Goal: Transaction & Acquisition: Purchase product/service

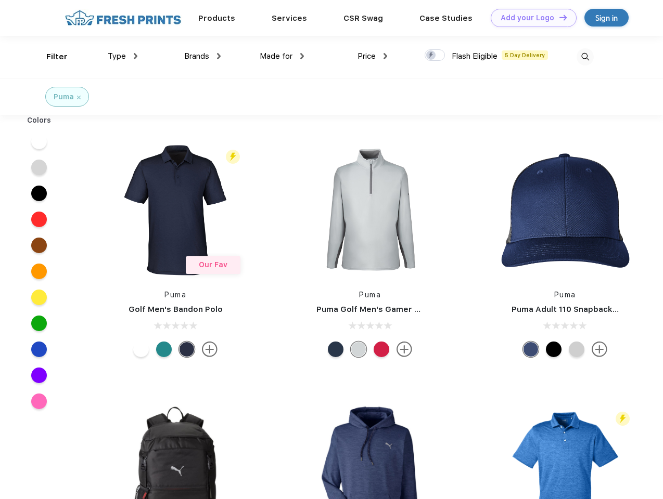
click at [529, 18] on link "Add your Logo Design Tool" at bounding box center [533, 18] width 86 height 18
click at [0, 0] on div "Design Tool" at bounding box center [0, 0] width 0 height 0
click at [558, 17] on link "Add your Logo Design Tool" at bounding box center [533, 18] width 86 height 18
click at [50, 57] on div "Filter" at bounding box center [56, 57] width 21 height 12
click at [123, 56] on span "Type" at bounding box center [117, 55] width 18 height 9
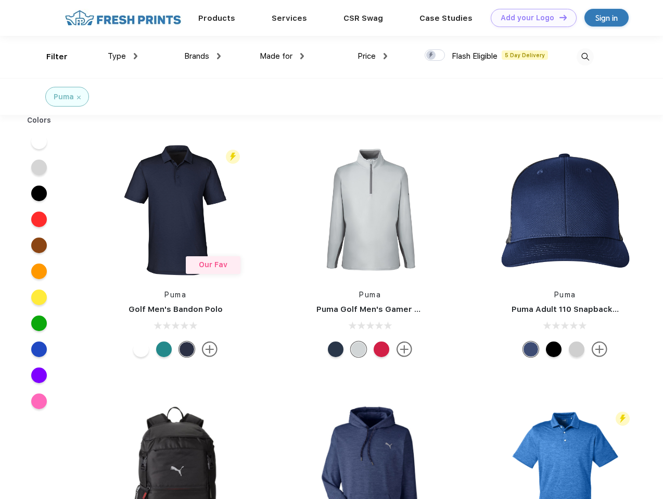
click at [202, 56] on span "Brands" at bounding box center [196, 55] width 25 height 9
click at [282, 56] on span "Made for" at bounding box center [276, 55] width 33 height 9
click at [372, 56] on span "Price" at bounding box center [366, 55] width 18 height 9
click at [435, 56] on div at bounding box center [434, 54] width 20 height 11
click at [431, 56] on input "checkbox" at bounding box center [427, 52] width 7 height 7
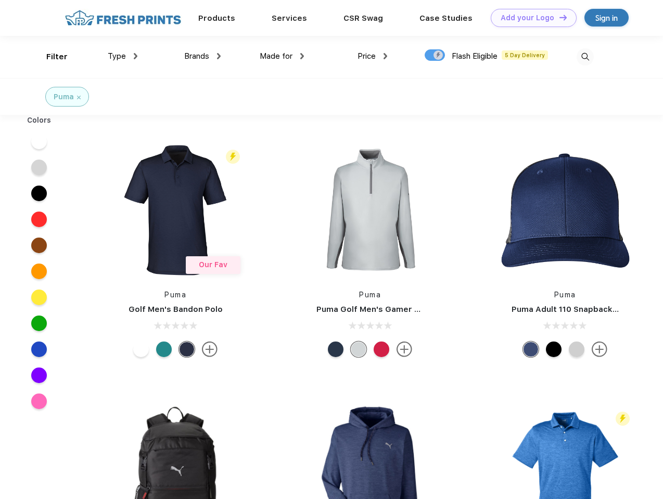
click at [585, 57] on img at bounding box center [584, 56] width 17 height 17
